Goal: Check status

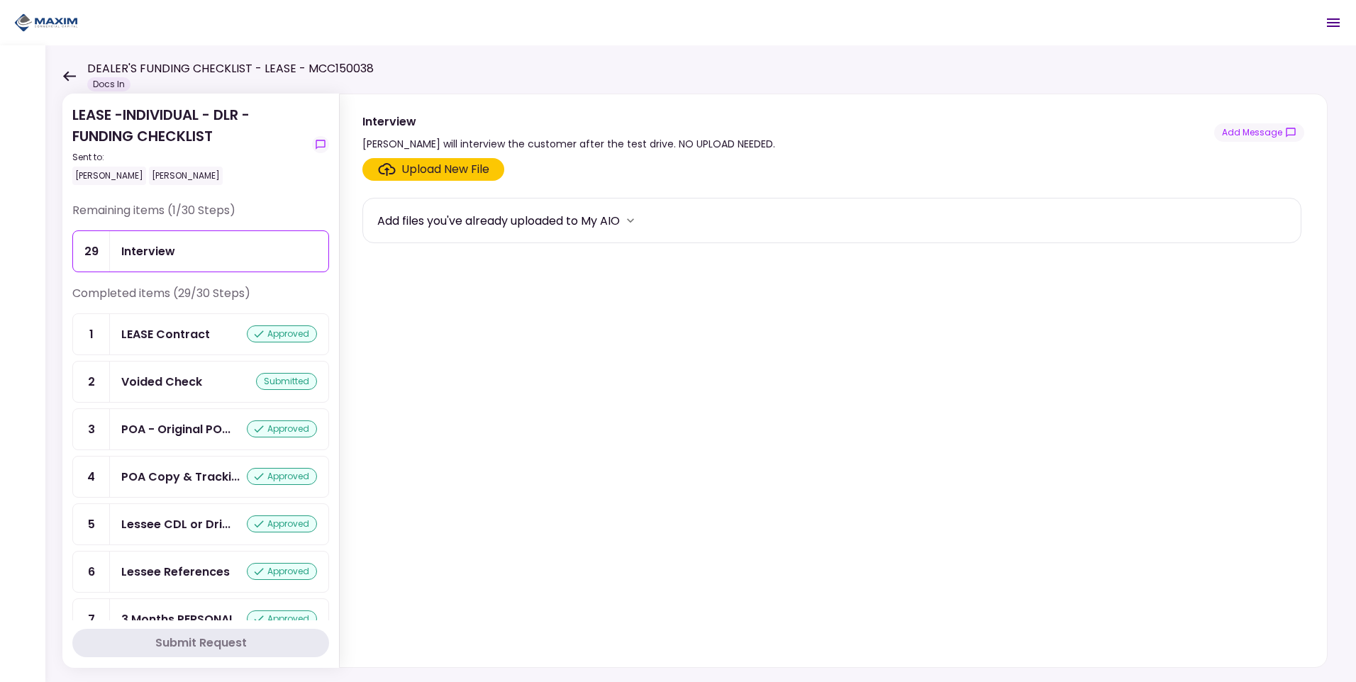
click at [73, 69] on div "DEALER'S FUNDING CHECKLIST - LEASE - MCC150038 Docs In" at bounding box center [217, 75] width 311 height 31
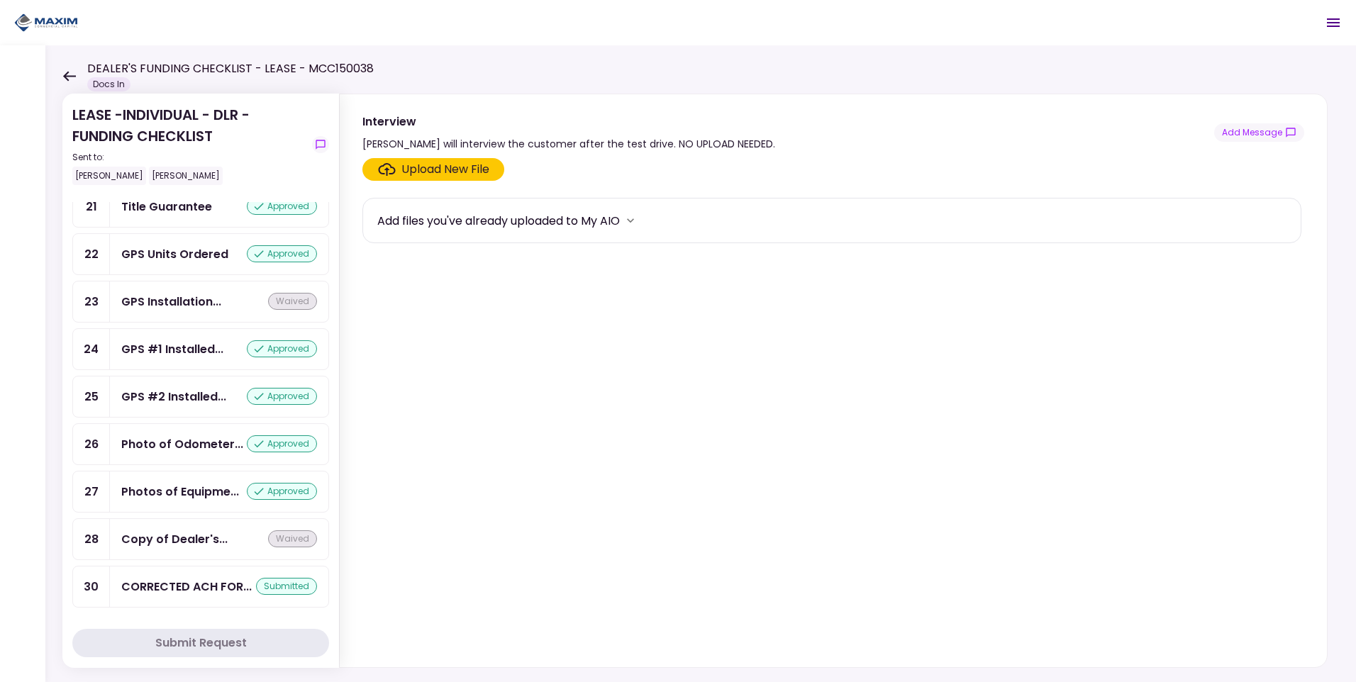
scroll to position [1113, 0]
click at [67, 75] on icon at bounding box center [69, 76] width 13 height 10
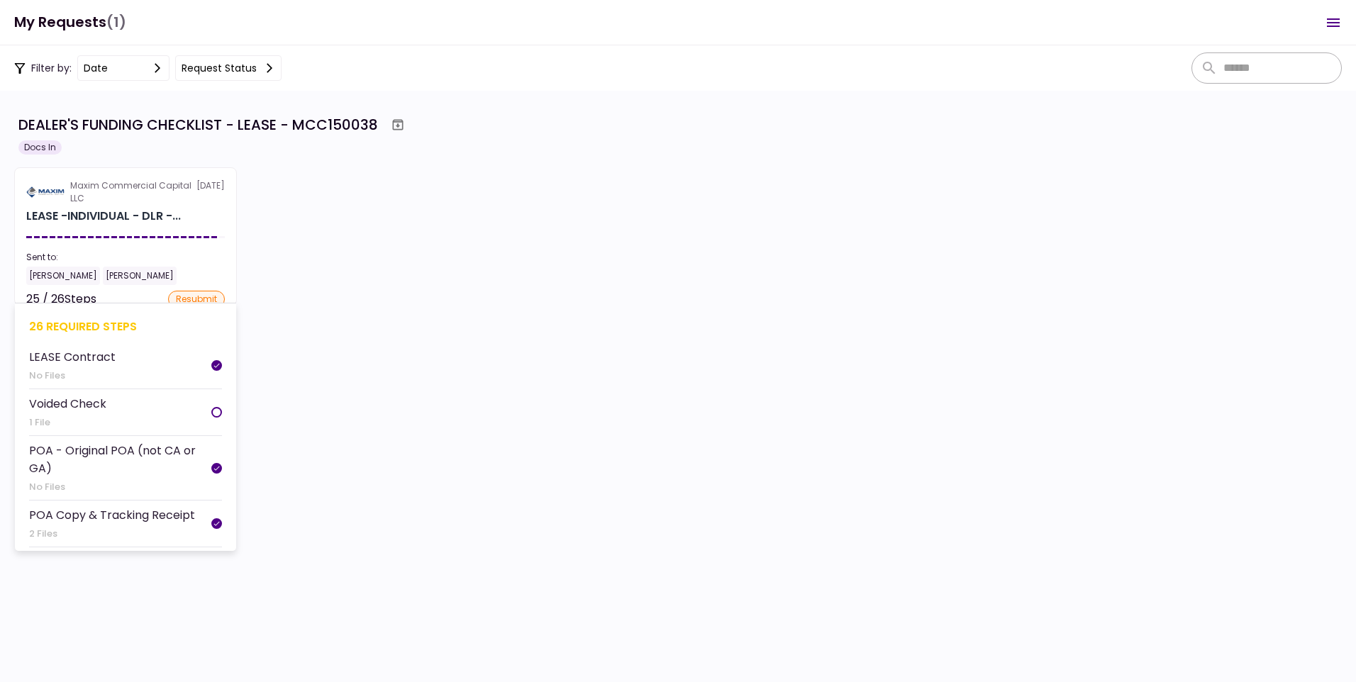
click at [132, 228] on section "Maxim Commercial Capital LLC [DATE] LEASE -INDIVIDUAL - DLR -... Sent to: [PERS…" at bounding box center [125, 236] width 223 height 138
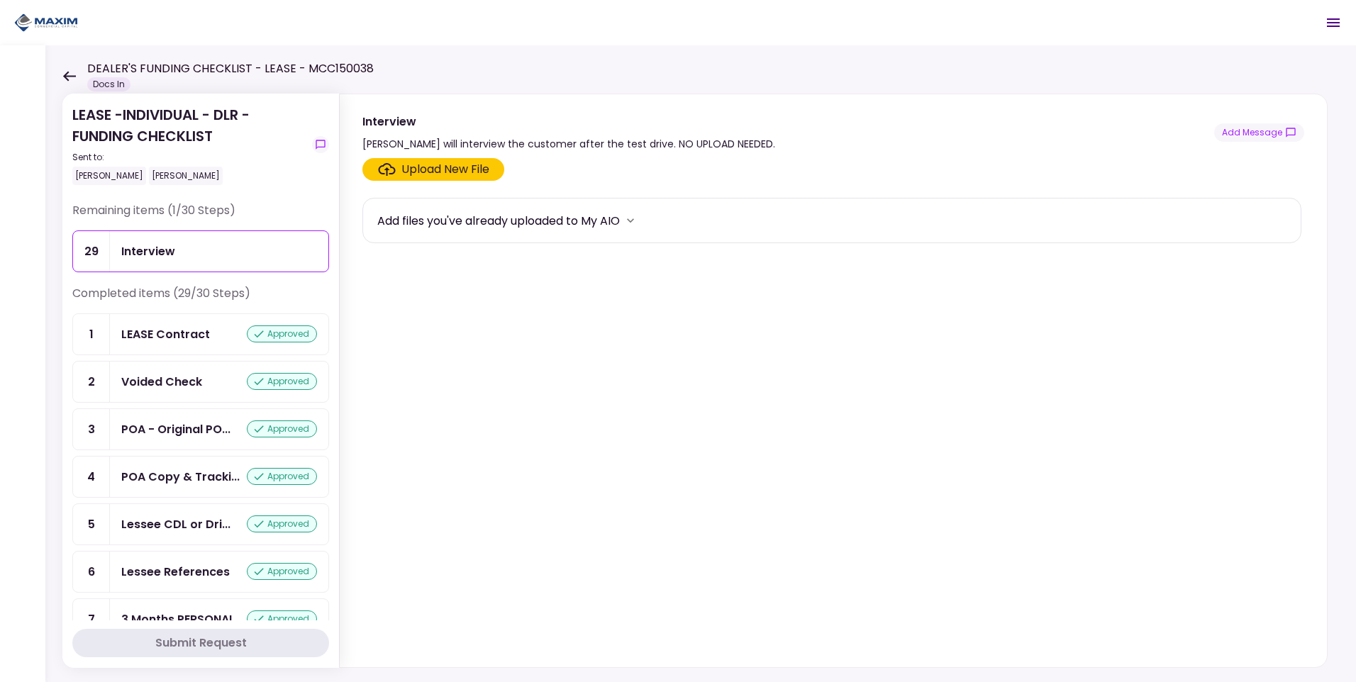
click at [1330, 19] on icon "Open menu" at bounding box center [1333, 22] width 13 height 9
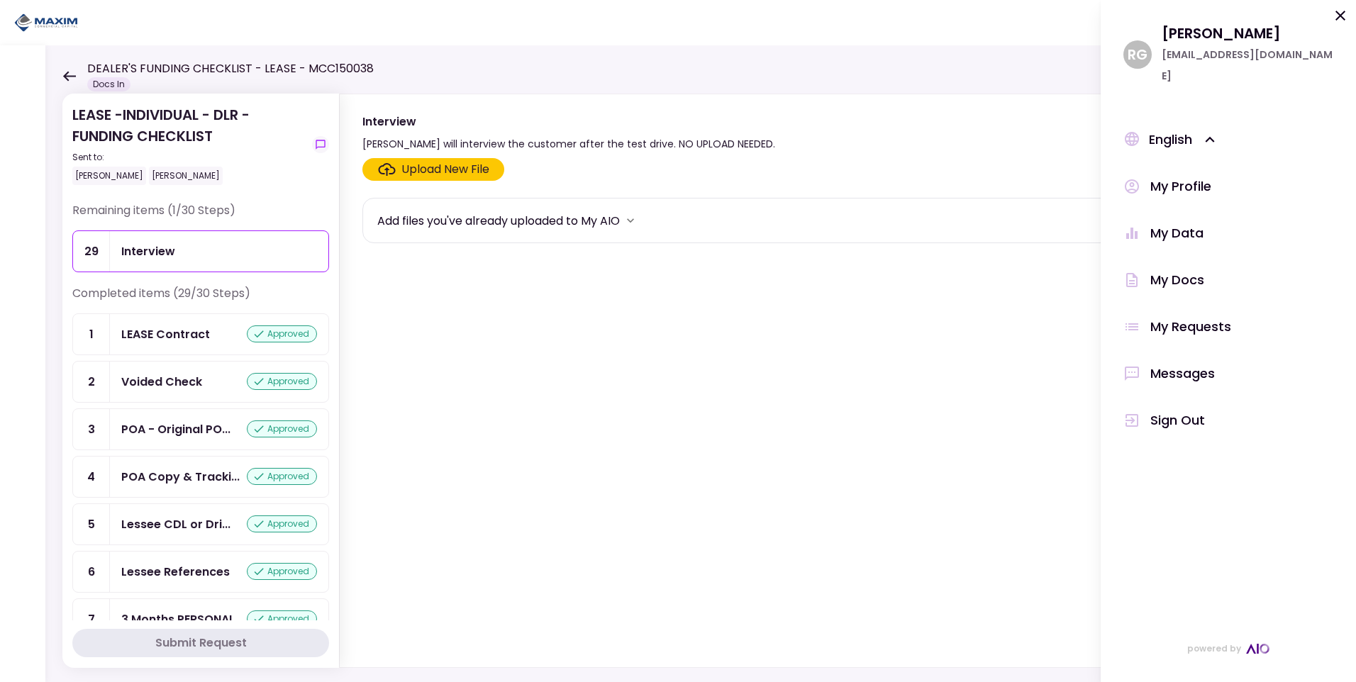
click at [1341, 20] on icon at bounding box center [1339, 15] width 17 height 17
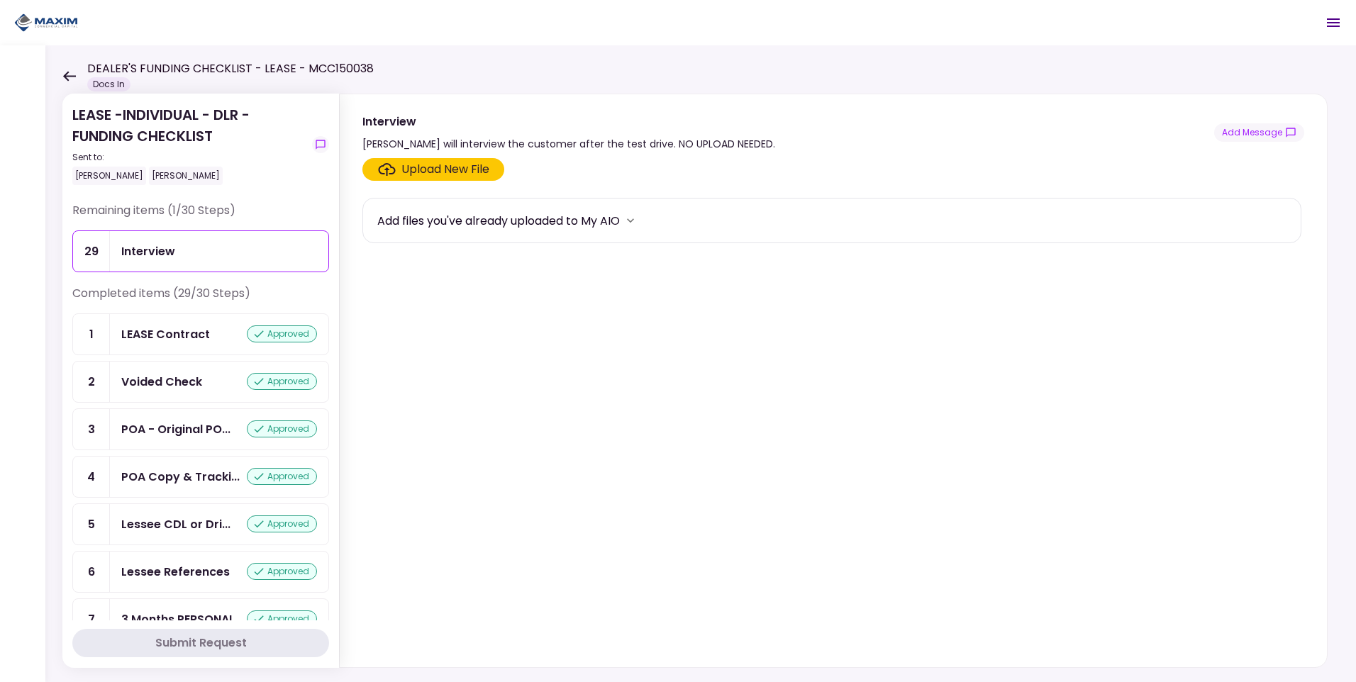
click at [972, 45] on header "DEALER'S FUNDING CHECKLIST - LEASE - MCC150038 Docs In Messages New Message Con…" at bounding box center [678, 22] width 1356 height 45
